Goal: Transaction & Acquisition: Download file/media

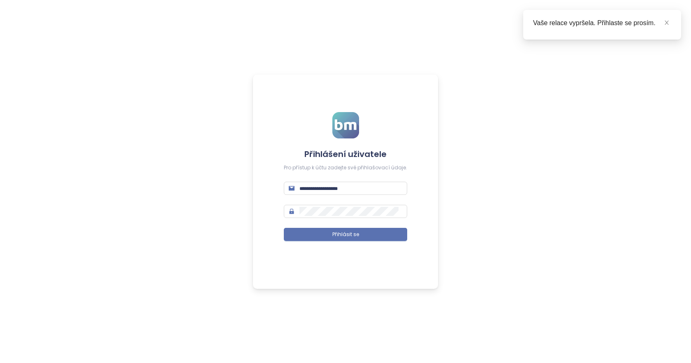
type input "**********"
click at [365, 243] on form "**********" at bounding box center [345, 181] width 123 height 139
click at [363, 239] on button "Přihlásit se" at bounding box center [345, 234] width 123 height 13
type input "**********"
click at [363, 239] on button "Přihlásit se" at bounding box center [345, 234] width 123 height 13
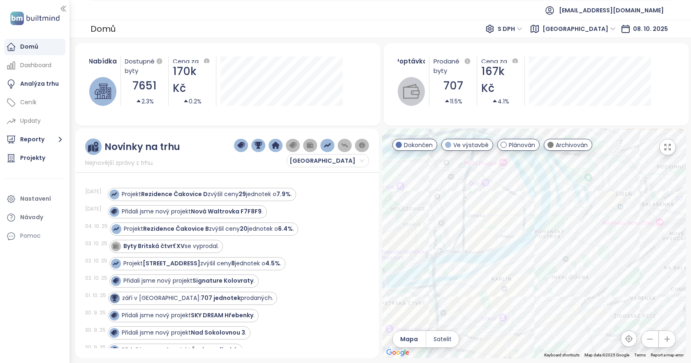
drag, startPoint x: 551, startPoint y: 143, endPoint x: 541, endPoint y: 159, distance: 18.6
click at [551, 143] on span at bounding box center [551, 145] width 6 height 6
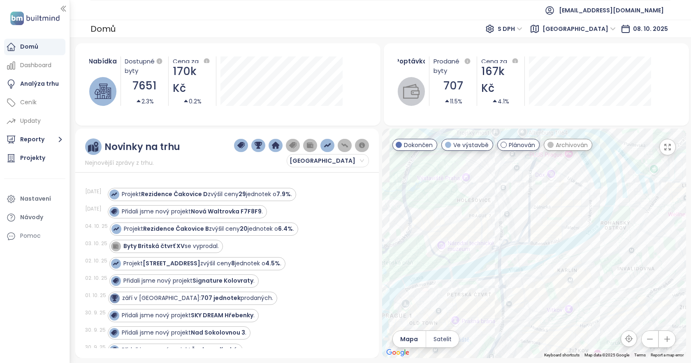
drag, startPoint x: 578, startPoint y: 231, endPoint x: 613, endPoint y: 251, distance: 40.7
click at [613, 251] on div at bounding box center [534, 242] width 304 height 229
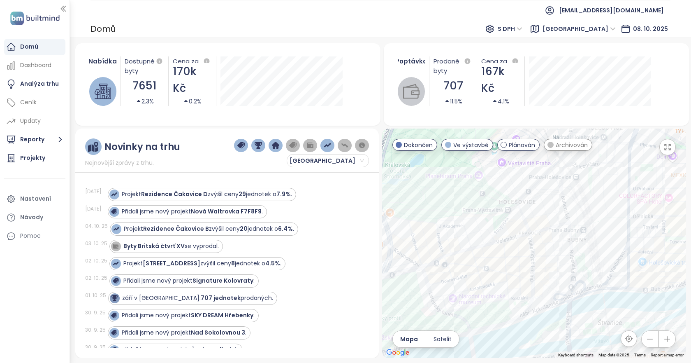
drag, startPoint x: 486, startPoint y: 226, endPoint x: 544, endPoint y: 251, distance: 62.9
click at [544, 251] on div at bounding box center [534, 242] width 304 height 229
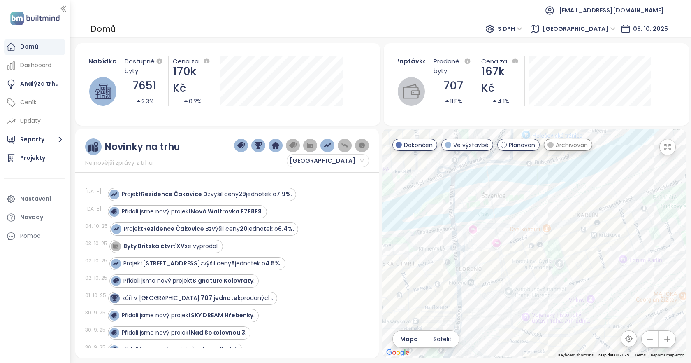
drag, startPoint x: 537, startPoint y: 251, endPoint x: 535, endPoint y: 270, distance: 18.6
click at [535, 270] on div at bounding box center [534, 242] width 304 height 229
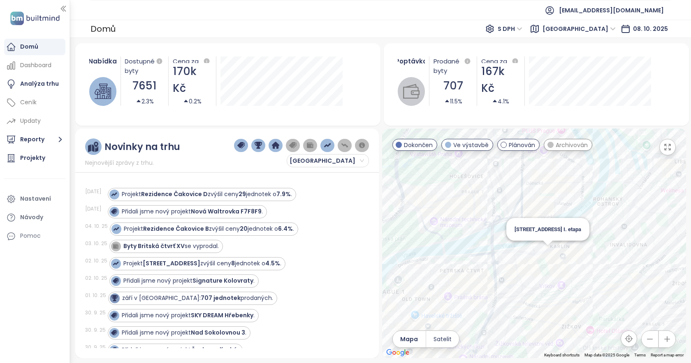
click at [554, 252] on div "[STREET_ADDRESS] I. etapa" at bounding box center [534, 242] width 304 height 229
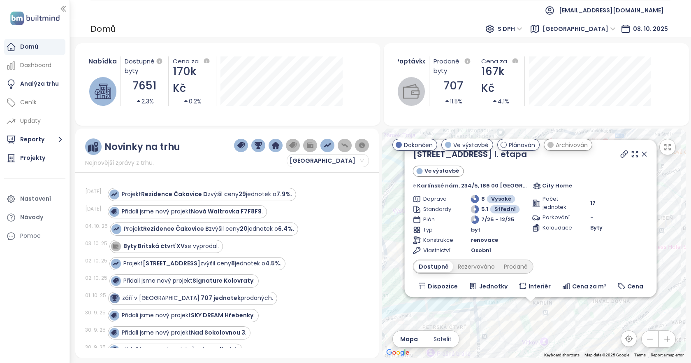
drag, startPoint x: 560, startPoint y: 258, endPoint x: 556, endPoint y: 323, distance: 65.6
click at [556, 323] on div "[STREET_ADDRESS] I. etapa Ve výstavbě [GEOGRAPHIC_DATA]. 234/5, 186 00 [GEOGRAP…" at bounding box center [534, 242] width 304 height 229
drag, startPoint x: 636, startPoint y: 153, endPoint x: 570, endPoint y: 277, distance: 141.0
click at [641, 153] on icon at bounding box center [645, 154] width 8 height 8
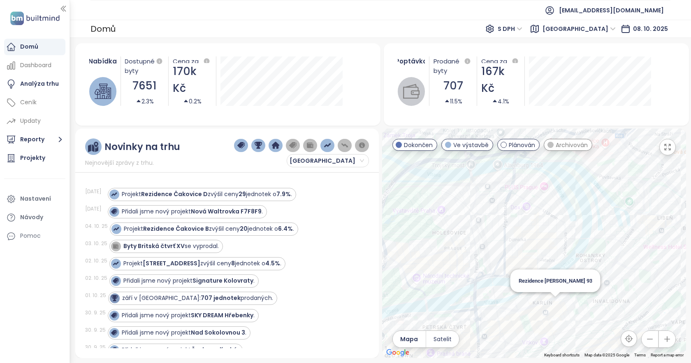
click at [558, 302] on div "Rezidence [PERSON_NAME] 93" at bounding box center [534, 242] width 304 height 229
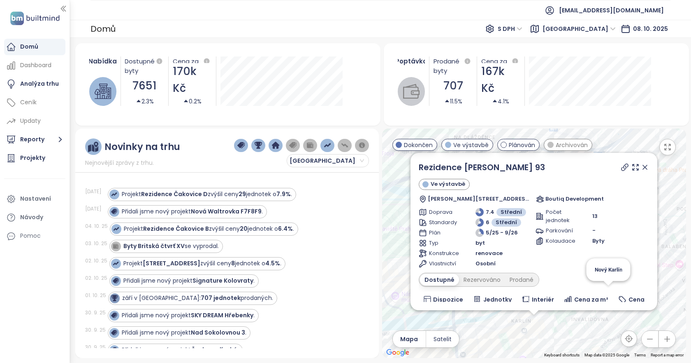
click at [641, 166] on icon at bounding box center [645, 167] width 8 height 8
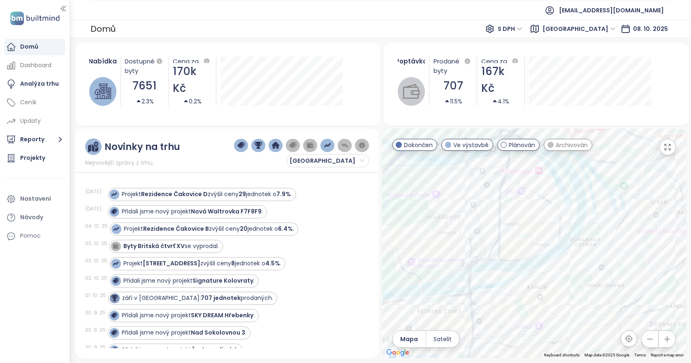
drag, startPoint x: 568, startPoint y: 322, endPoint x: 582, endPoint y: 299, distance: 27.1
click at [582, 299] on div at bounding box center [534, 242] width 304 height 229
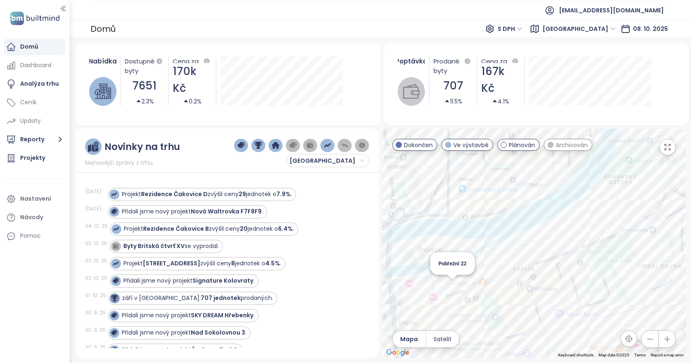
click at [450, 286] on div "Pobřežní 22" at bounding box center [534, 242] width 304 height 229
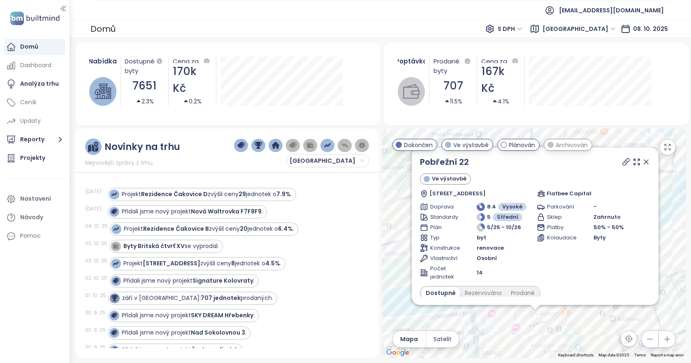
drag, startPoint x: 476, startPoint y: 282, endPoint x: 476, endPoint y: 356, distance: 73.7
click at [476, 356] on div "Pobřežní 22 Ve výstavbě Pobřežní 285/22, [GEOGRAPHIC_DATA], [GEOGRAPHIC_DATA], …" at bounding box center [534, 242] width 304 height 229
click at [623, 162] on icon at bounding box center [626, 161] width 7 height 7
click at [643, 161] on icon at bounding box center [646, 162] width 8 height 8
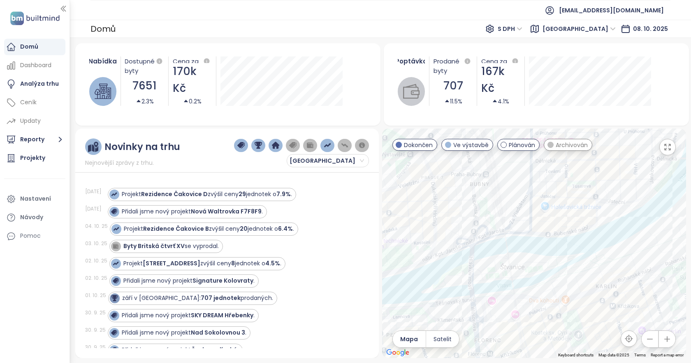
drag, startPoint x: 561, startPoint y: 303, endPoint x: 561, endPoint y: 229, distance: 73.7
click at [561, 229] on div at bounding box center [534, 242] width 304 height 229
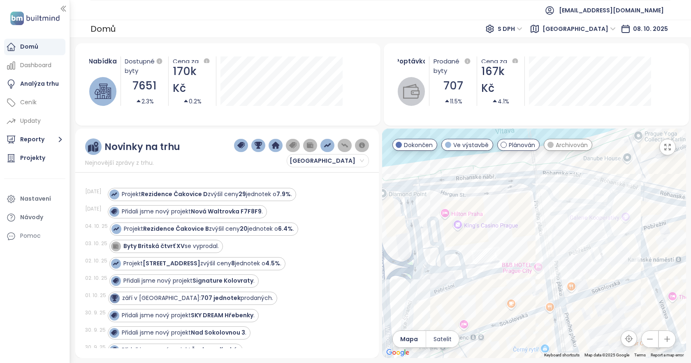
drag, startPoint x: 535, startPoint y: 283, endPoint x: 572, endPoint y: 270, distance: 38.7
click at [615, 271] on div at bounding box center [534, 242] width 304 height 229
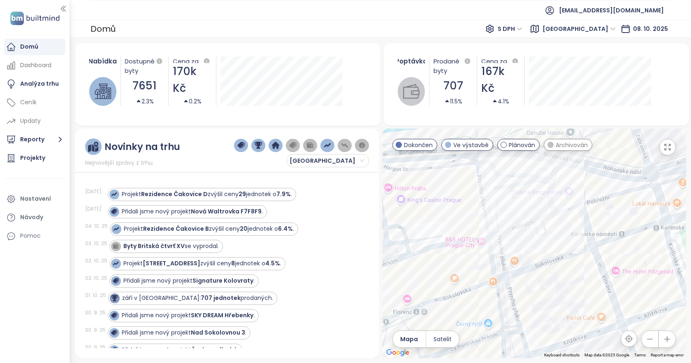
drag, startPoint x: 572, startPoint y: 270, endPoint x: 515, endPoint y: 245, distance: 62.3
click at [515, 245] on div at bounding box center [534, 242] width 304 height 229
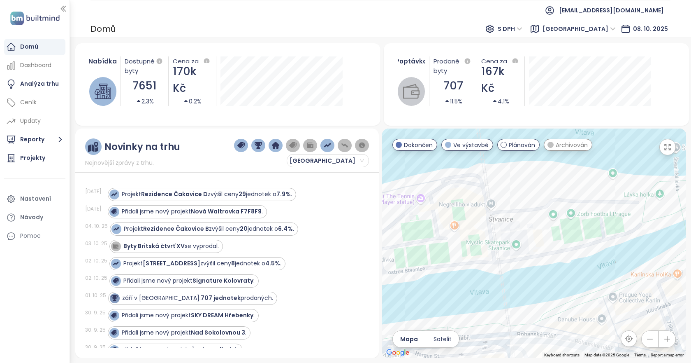
drag, startPoint x: 538, startPoint y: 241, endPoint x: 572, endPoint y: 255, distance: 36.5
click at [572, 255] on div at bounding box center [534, 242] width 304 height 229
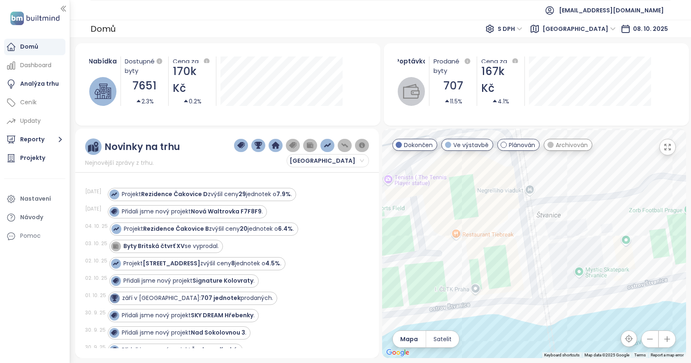
drag, startPoint x: 485, startPoint y: 256, endPoint x: 499, endPoint y: 260, distance: 14.6
click at [499, 260] on div at bounding box center [534, 242] width 304 height 229
click at [508, 260] on div at bounding box center [534, 242] width 304 height 229
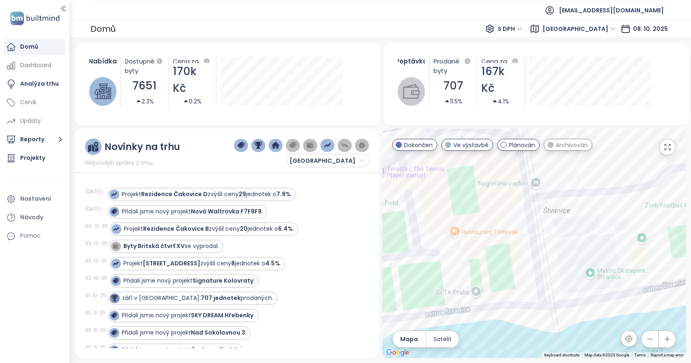
click at [508, 260] on div at bounding box center [534, 242] width 304 height 229
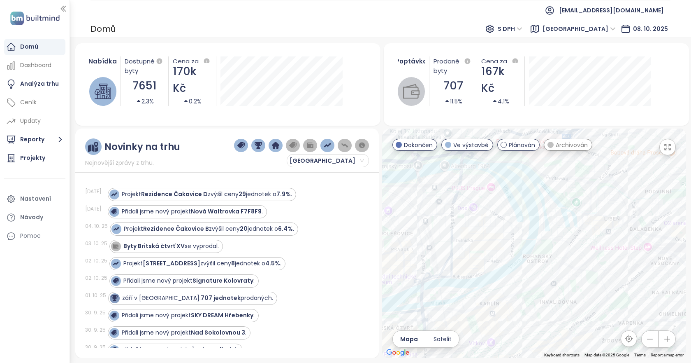
click at [570, 251] on div at bounding box center [534, 242] width 304 height 229
click at [286, 197] on strong "7.9%" at bounding box center [284, 194] width 14 height 8
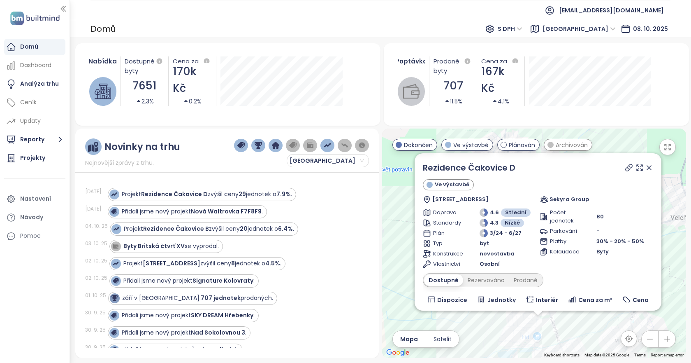
drag, startPoint x: 641, startPoint y: 169, endPoint x: 606, endPoint y: 249, distance: 87.4
click at [645, 169] on icon at bounding box center [649, 167] width 8 height 8
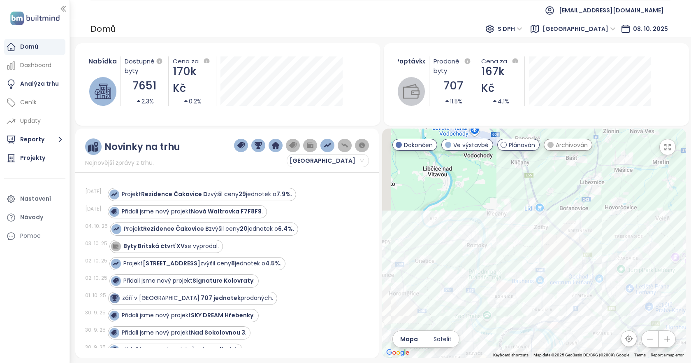
drag, startPoint x: 567, startPoint y: 271, endPoint x: 611, endPoint y: 235, distance: 57.3
click at [611, 235] on div at bounding box center [534, 242] width 304 height 229
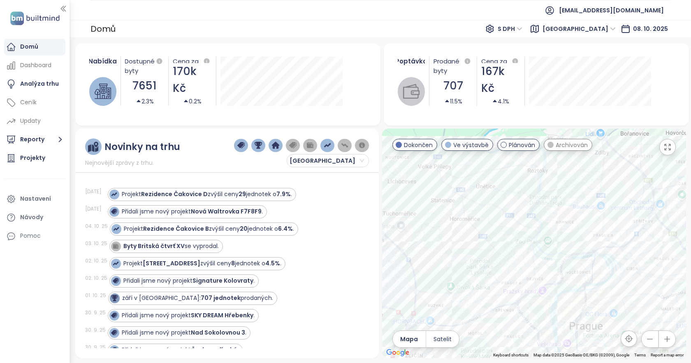
drag, startPoint x: 529, startPoint y: 318, endPoint x: 570, endPoint y: 254, distance: 75.9
click at [570, 254] on div at bounding box center [534, 242] width 304 height 229
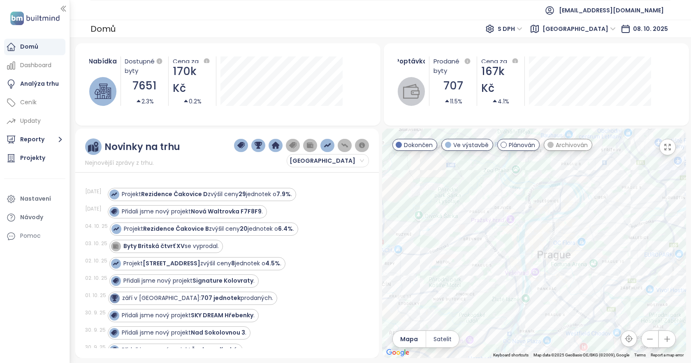
drag, startPoint x: 568, startPoint y: 297, endPoint x: 528, endPoint y: 233, distance: 75.6
click at [528, 233] on div at bounding box center [534, 242] width 304 height 229
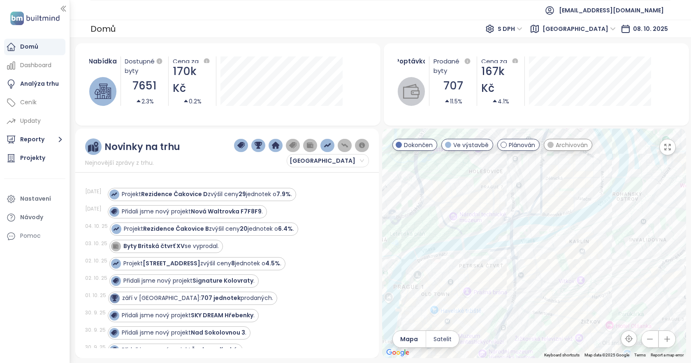
drag, startPoint x: 539, startPoint y: 264, endPoint x: 533, endPoint y: 281, distance: 17.4
click at [533, 281] on div at bounding box center [534, 242] width 304 height 229
click at [449, 205] on div "Ovenecká 9" at bounding box center [534, 242] width 304 height 229
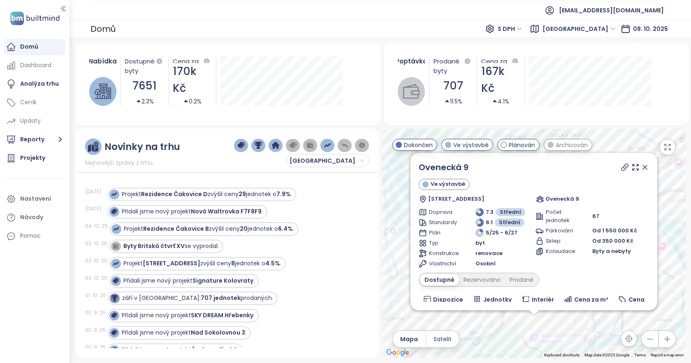
click at [622, 165] on icon at bounding box center [625, 167] width 7 height 7
click at [514, 284] on div "Prodané" at bounding box center [521, 280] width 33 height 12
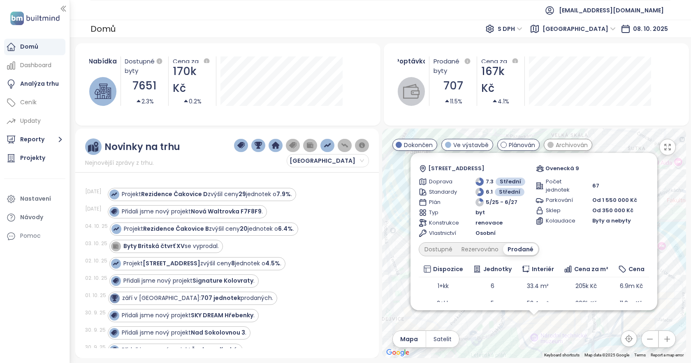
scroll to position [58, 0]
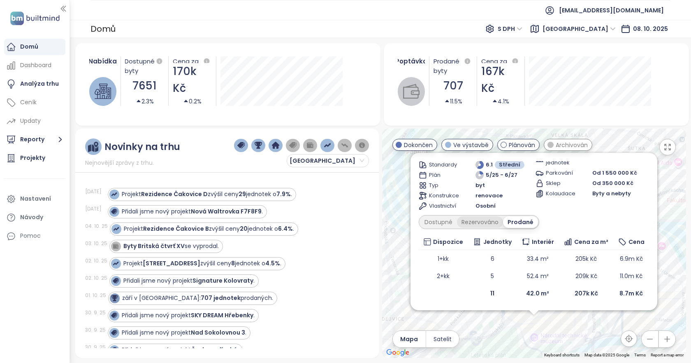
click at [487, 223] on div "Rezervováno" at bounding box center [480, 222] width 46 height 12
click at [519, 218] on div "Prodané" at bounding box center [522, 222] width 33 height 12
click at [449, 218] on div "Dostupné" at bounding box center [438, 222] width 37 height 12
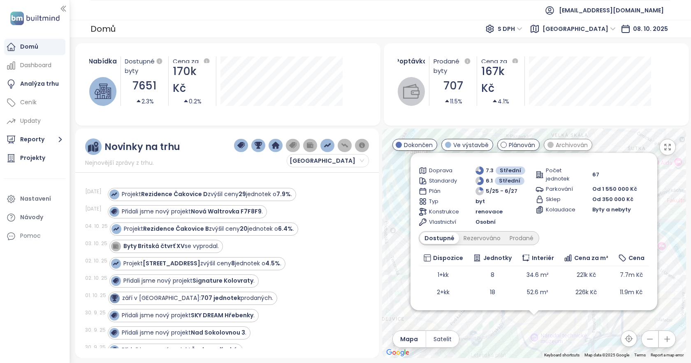
scroll to position [0, 0]
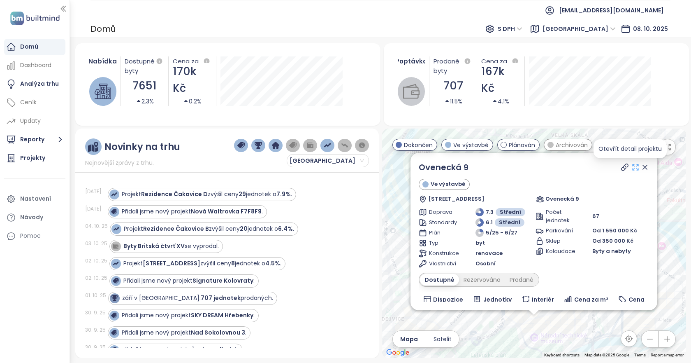
click at [632, 170] on icon at bounding box center [636, 167] width 8 height 8
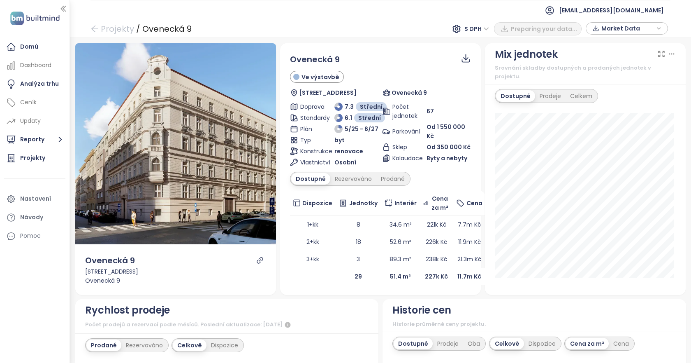
click at [655, 23] on span "Market Data" at bounding box center [628, 28] width 53 height 12
click at [622, 116] on span "Stáhnout" at bounding box center [617, 119] width 29 height 9
